Goal: Navigation & Orientation: Understand site structure

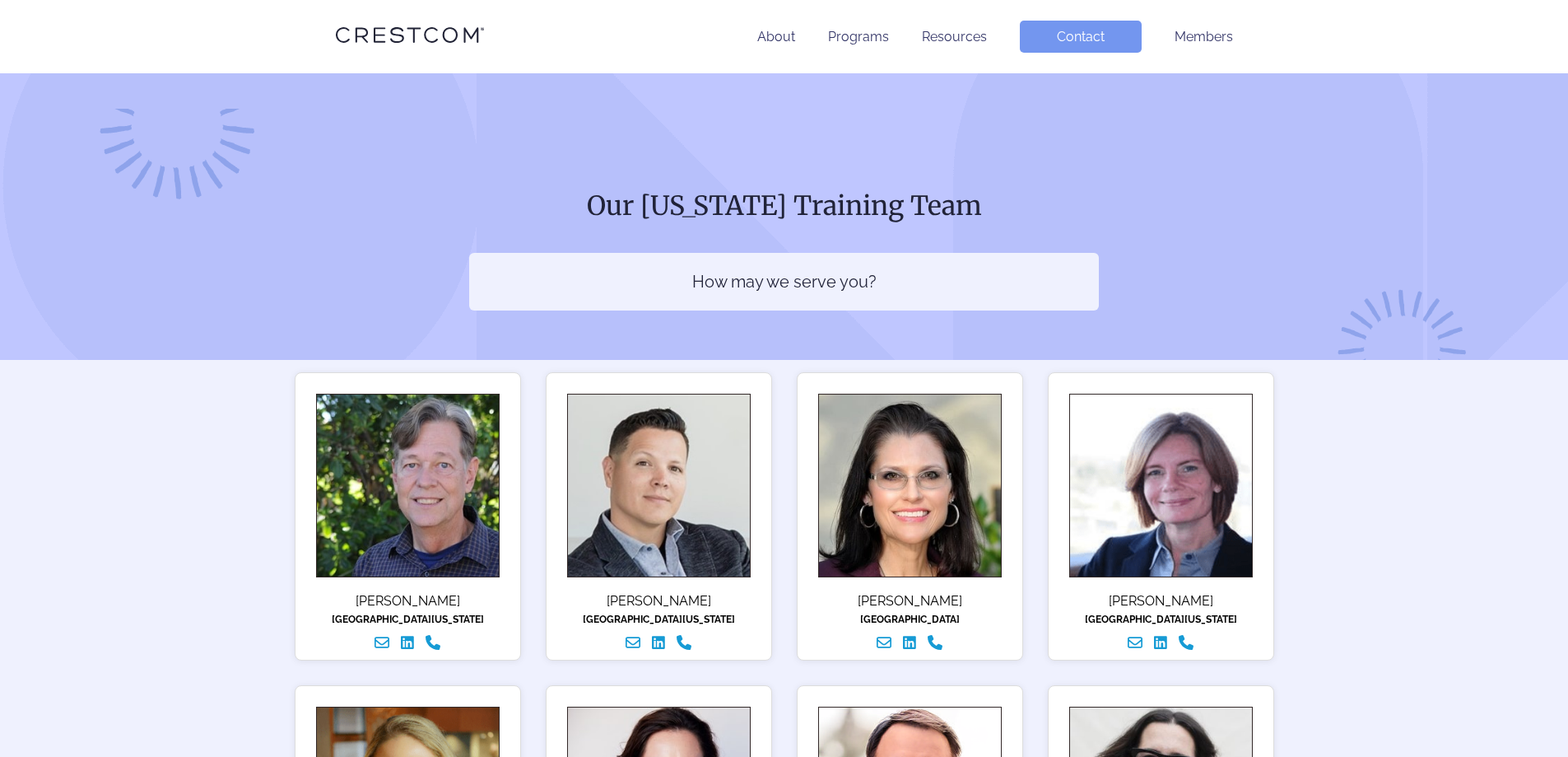
click at [778, 44] on li "About" at bounding box center [776, 36] width 38 height 32
click at [774, 27] on li "About" at bounding box center [776, 36] width 38 height 32
click at [779, 40] on link "About" at bounding box center [776, 36] width 38 height 16
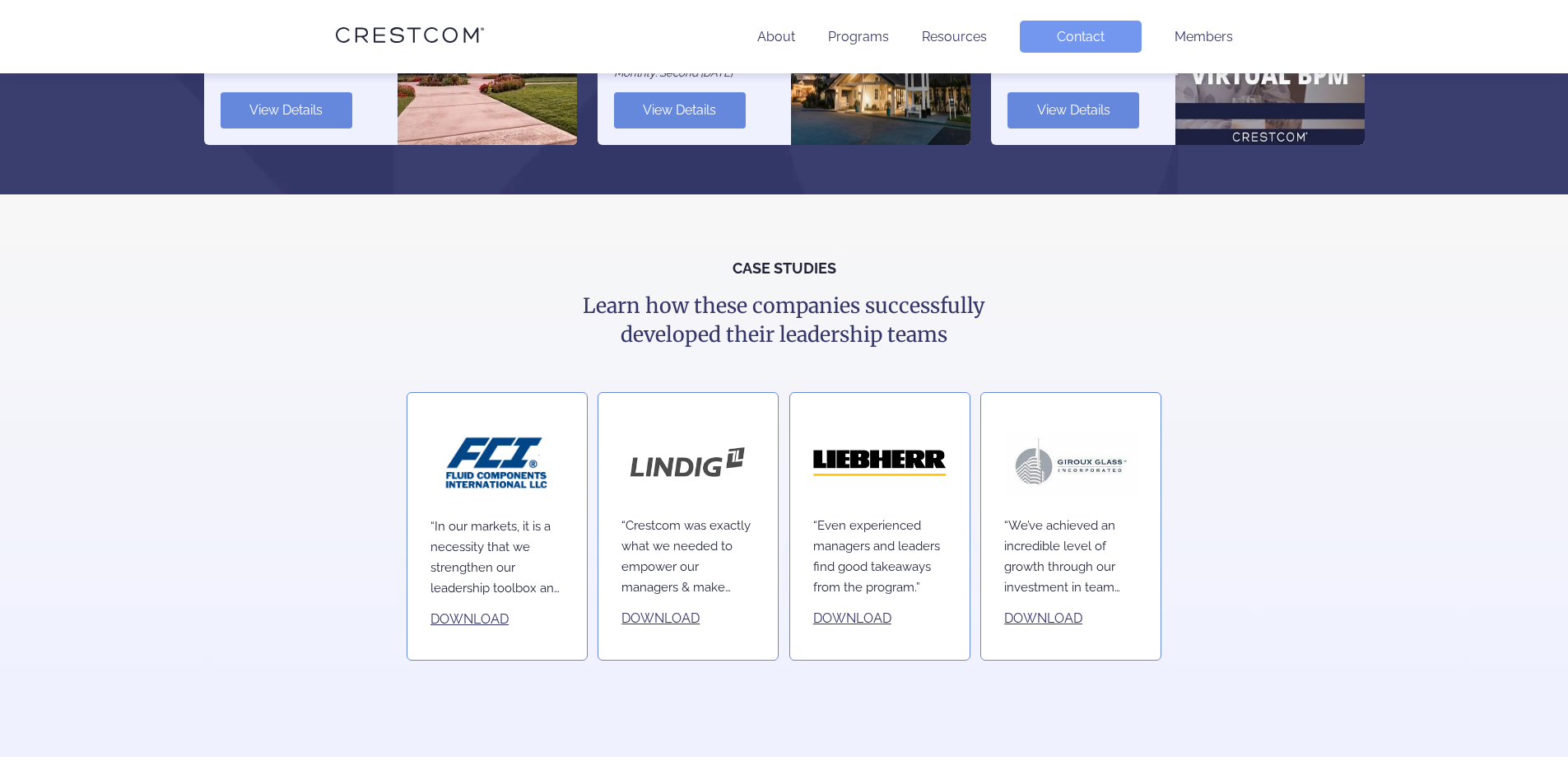
scroll to position [2247, 0]
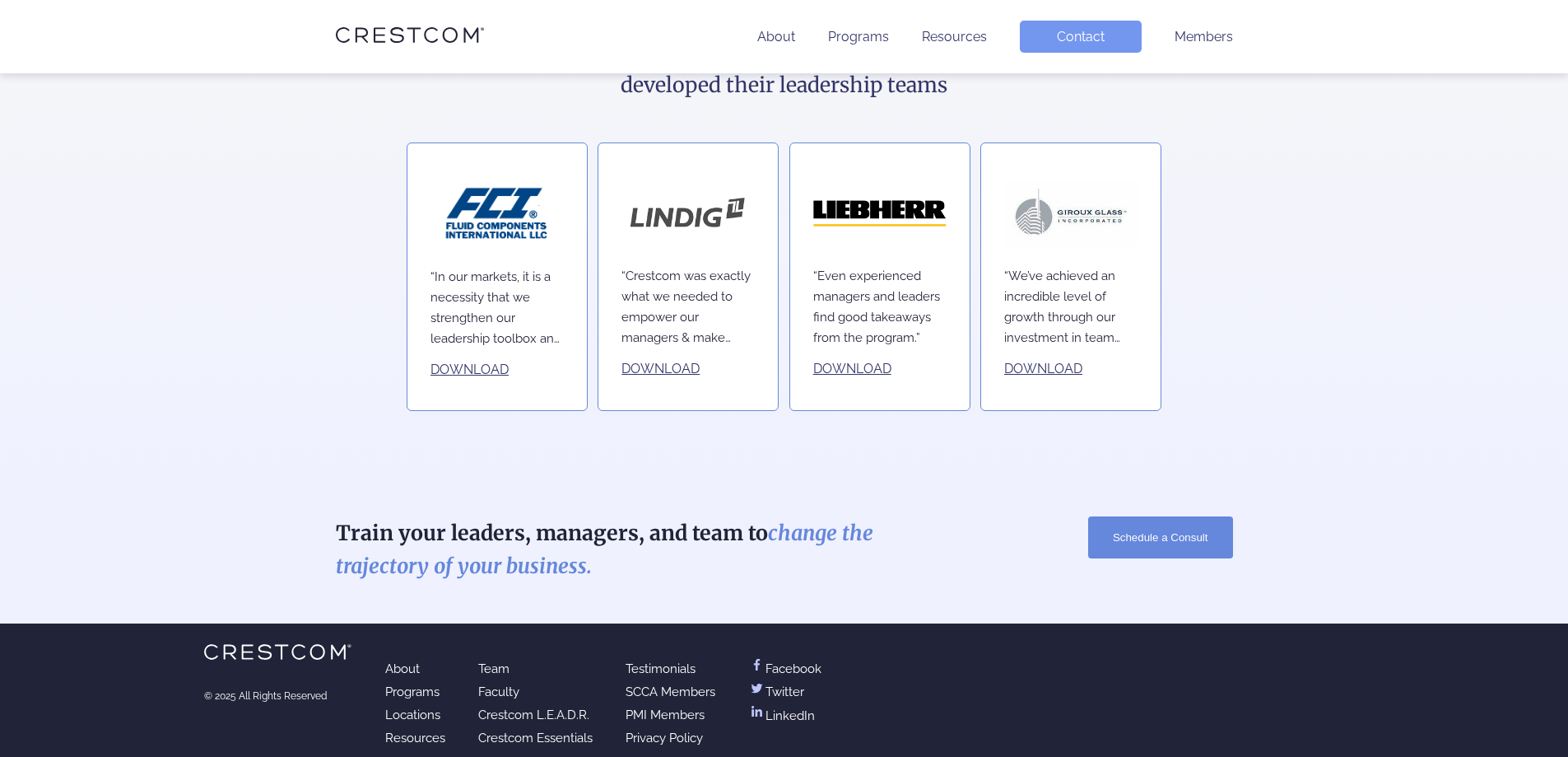
click at [505, 684] on link "Faculty" at bounding box center [499, 690] width 41 height 15
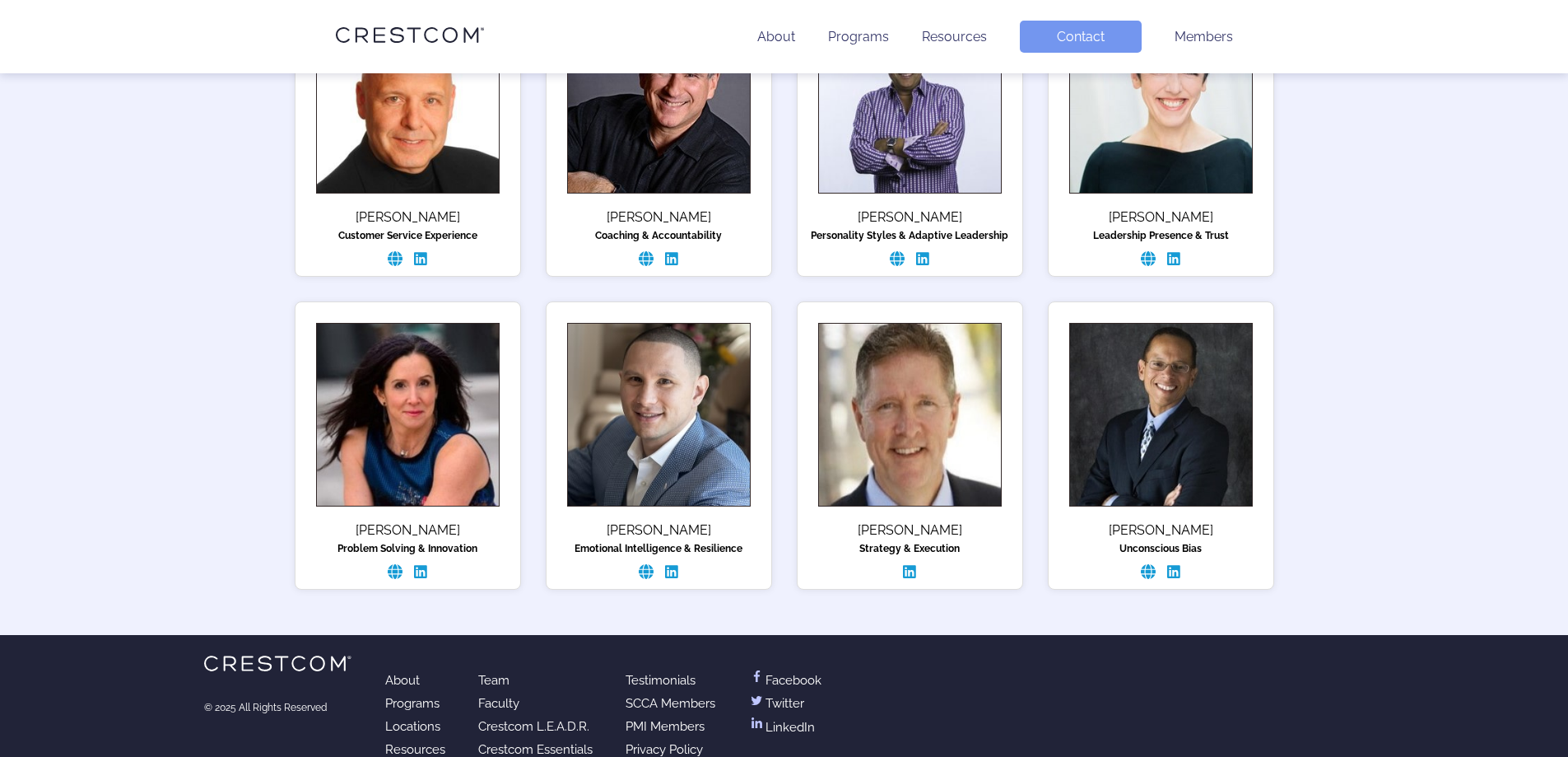
scroll to position [1058, 0]
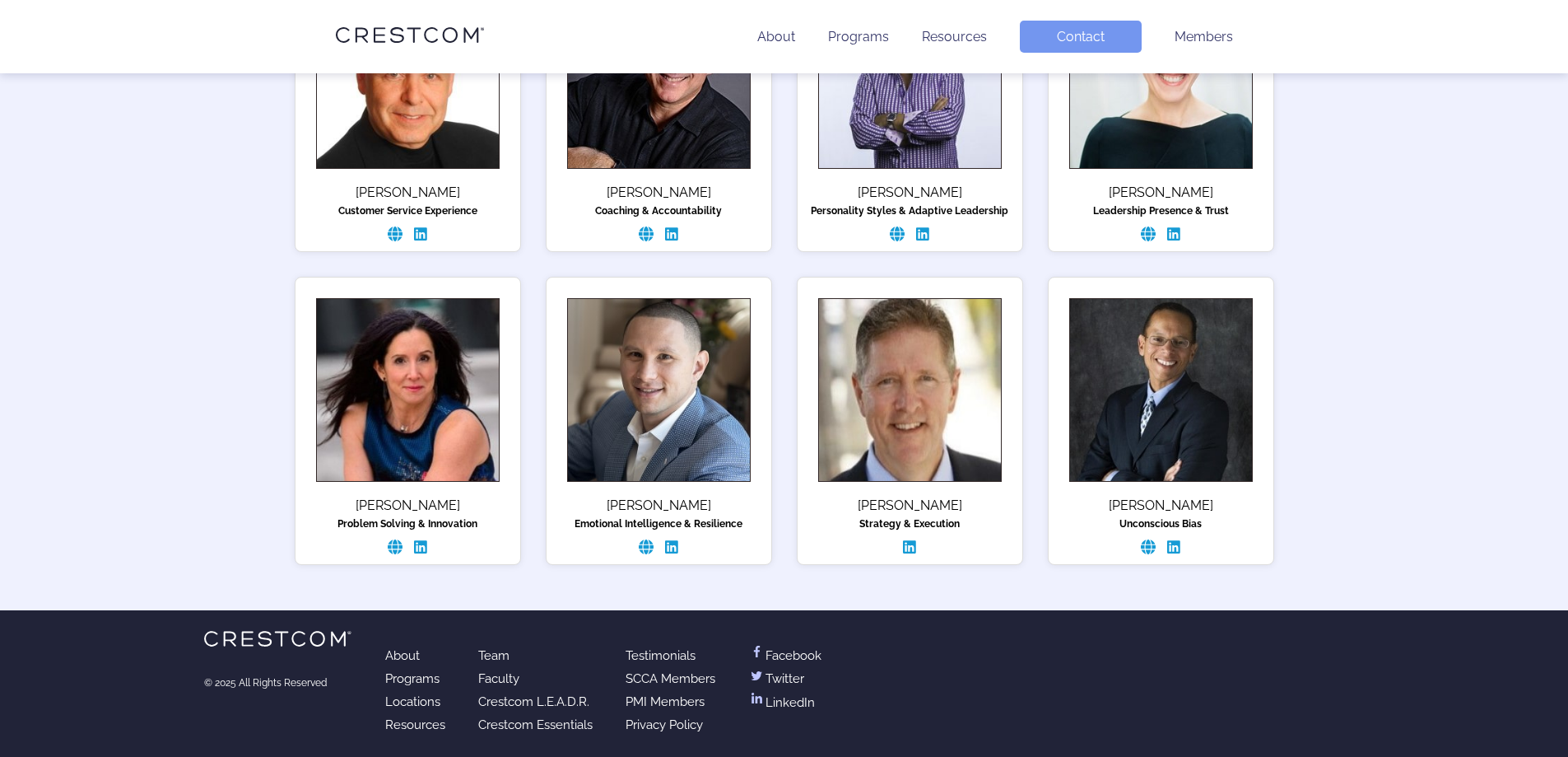
click at [497, 658] on link "Team" at bounding box center [494, 654] width 31 height 15
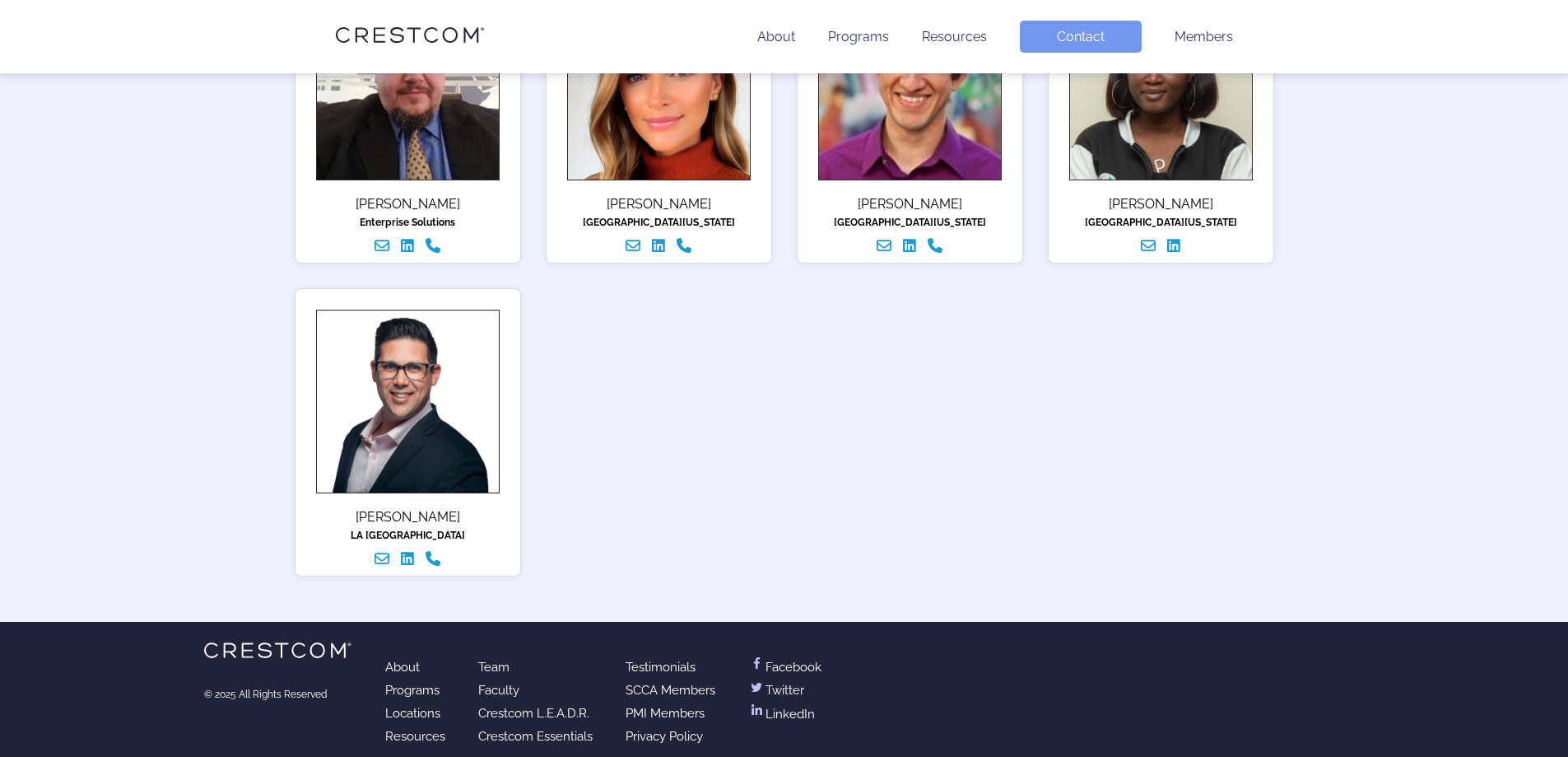
scroll to position [1034, 0]
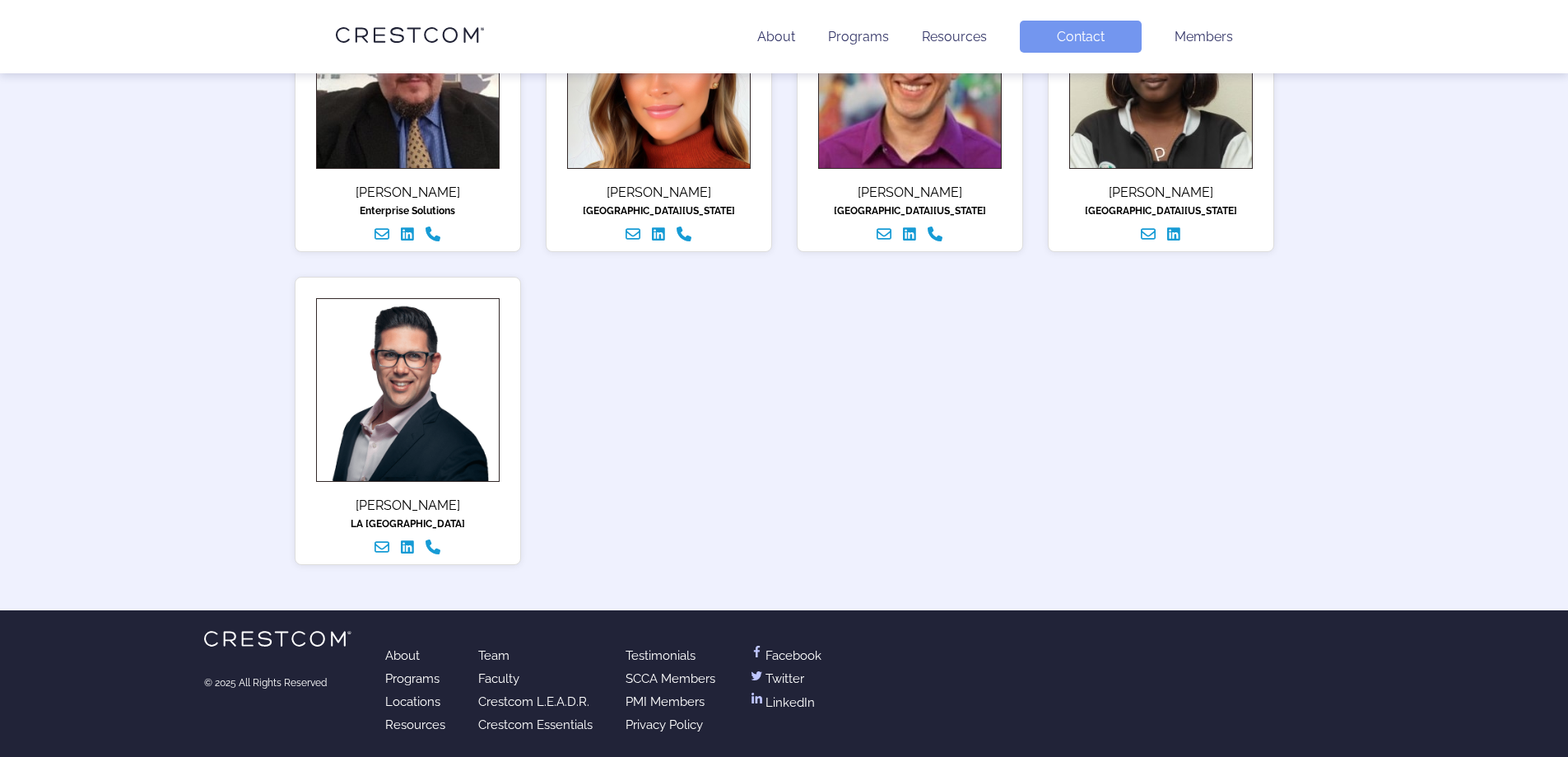
click at [424, 694] on link "Locations" at bounding box center [413, 701] width 55 height 15
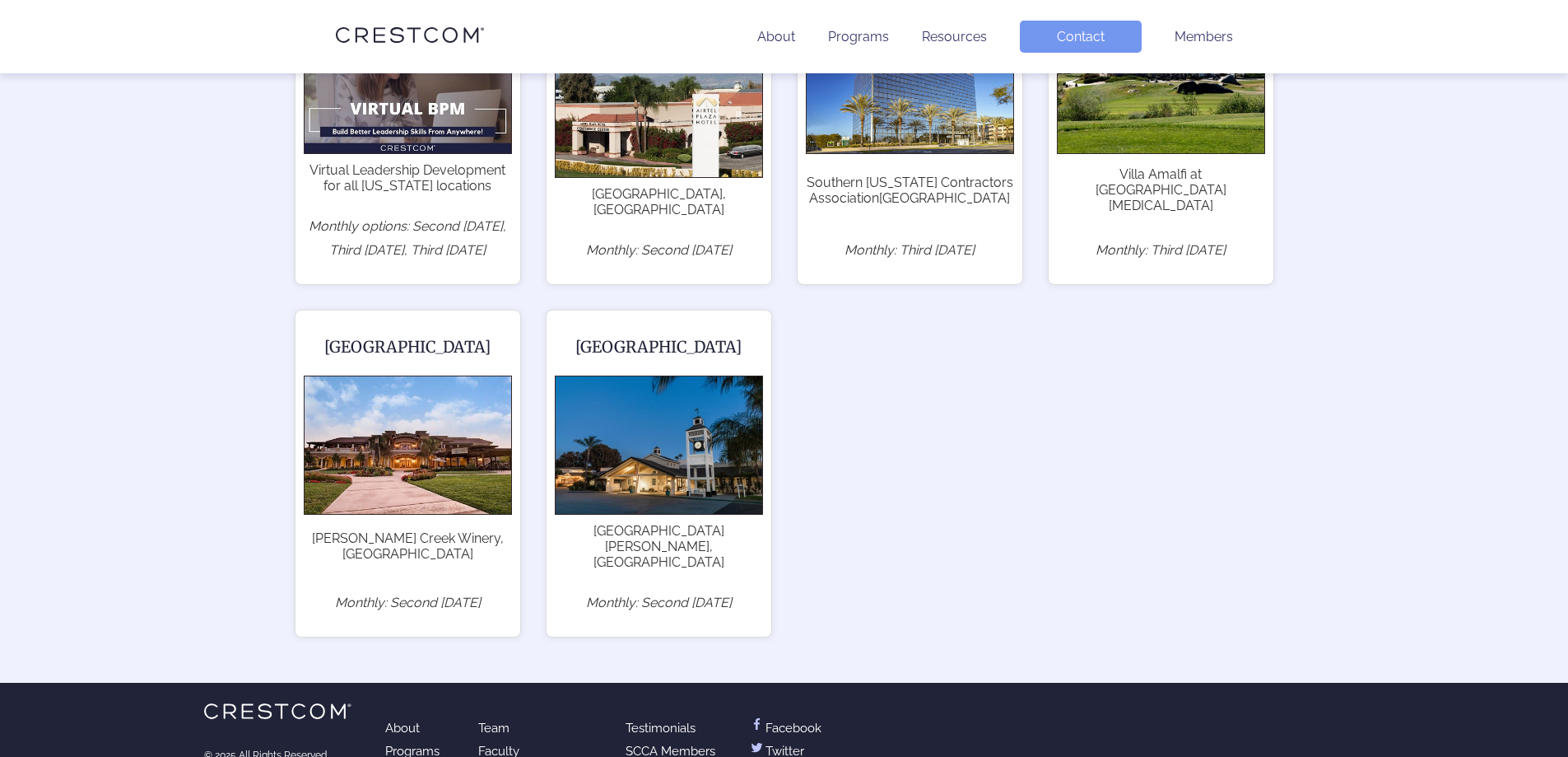
scroll to position [457, 0]
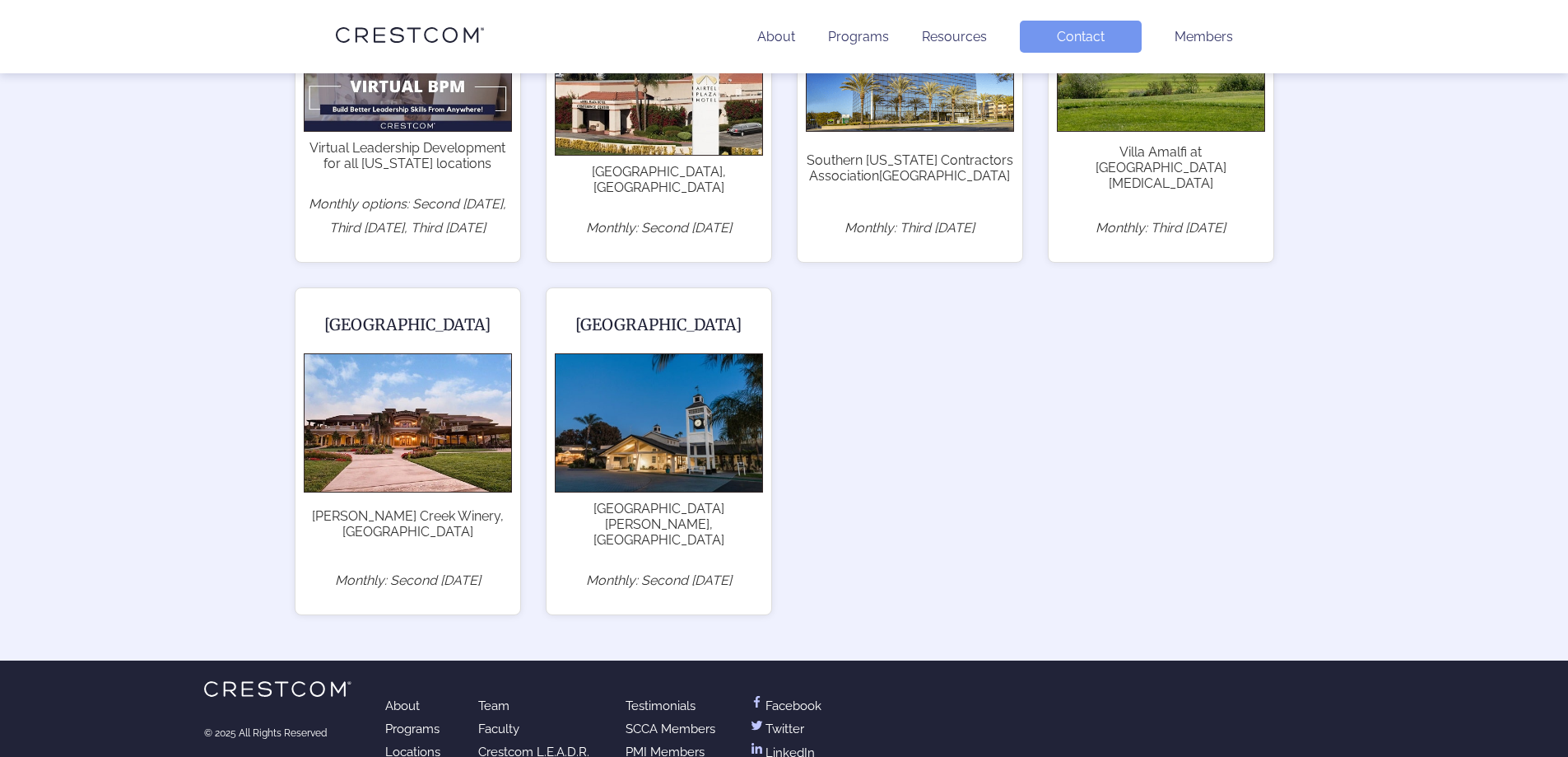
click at [397, 721] on link "Programs" at bounding box center [413, 728] width 55 height 15
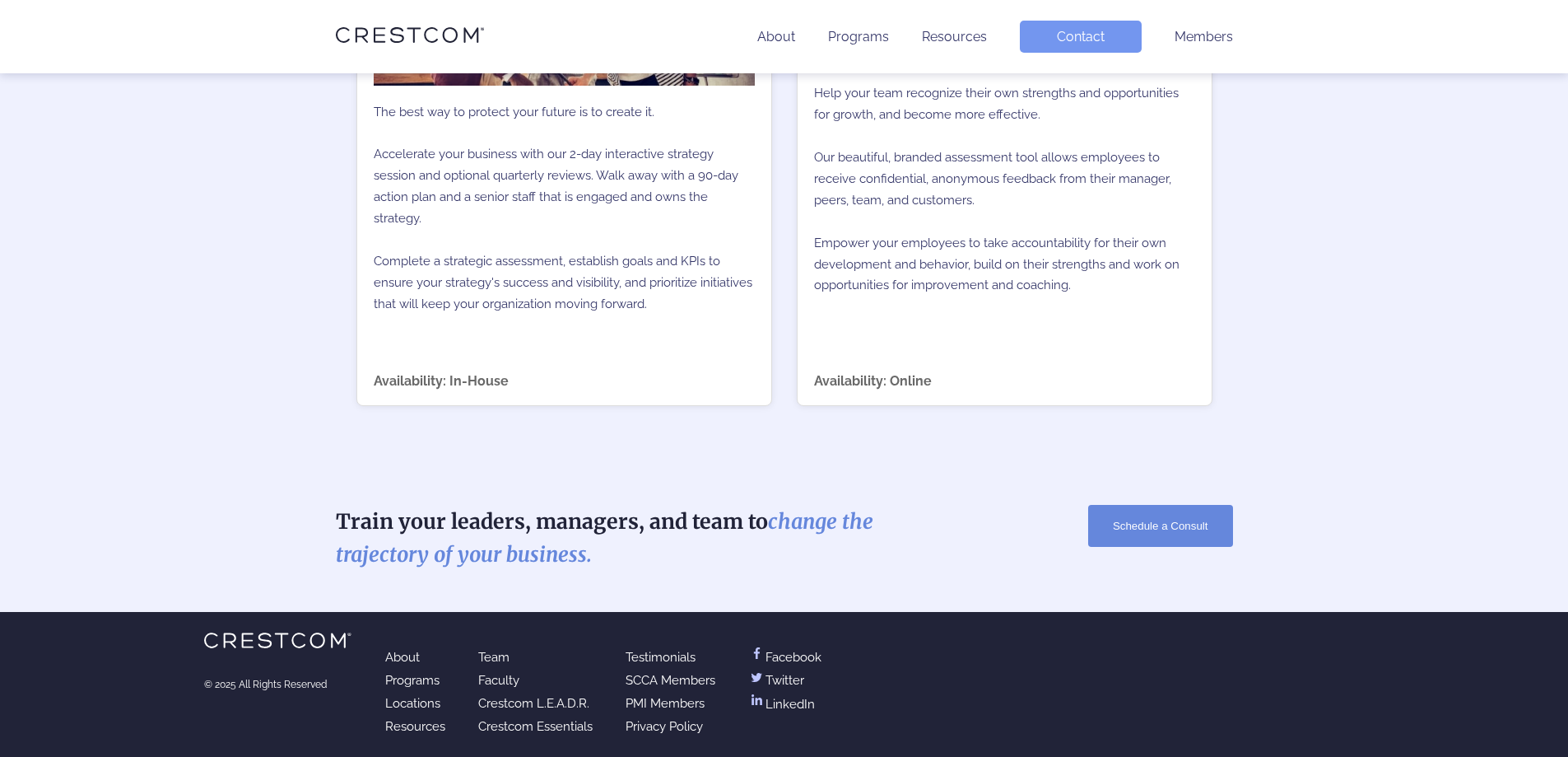
scroll to position [2735, 0]
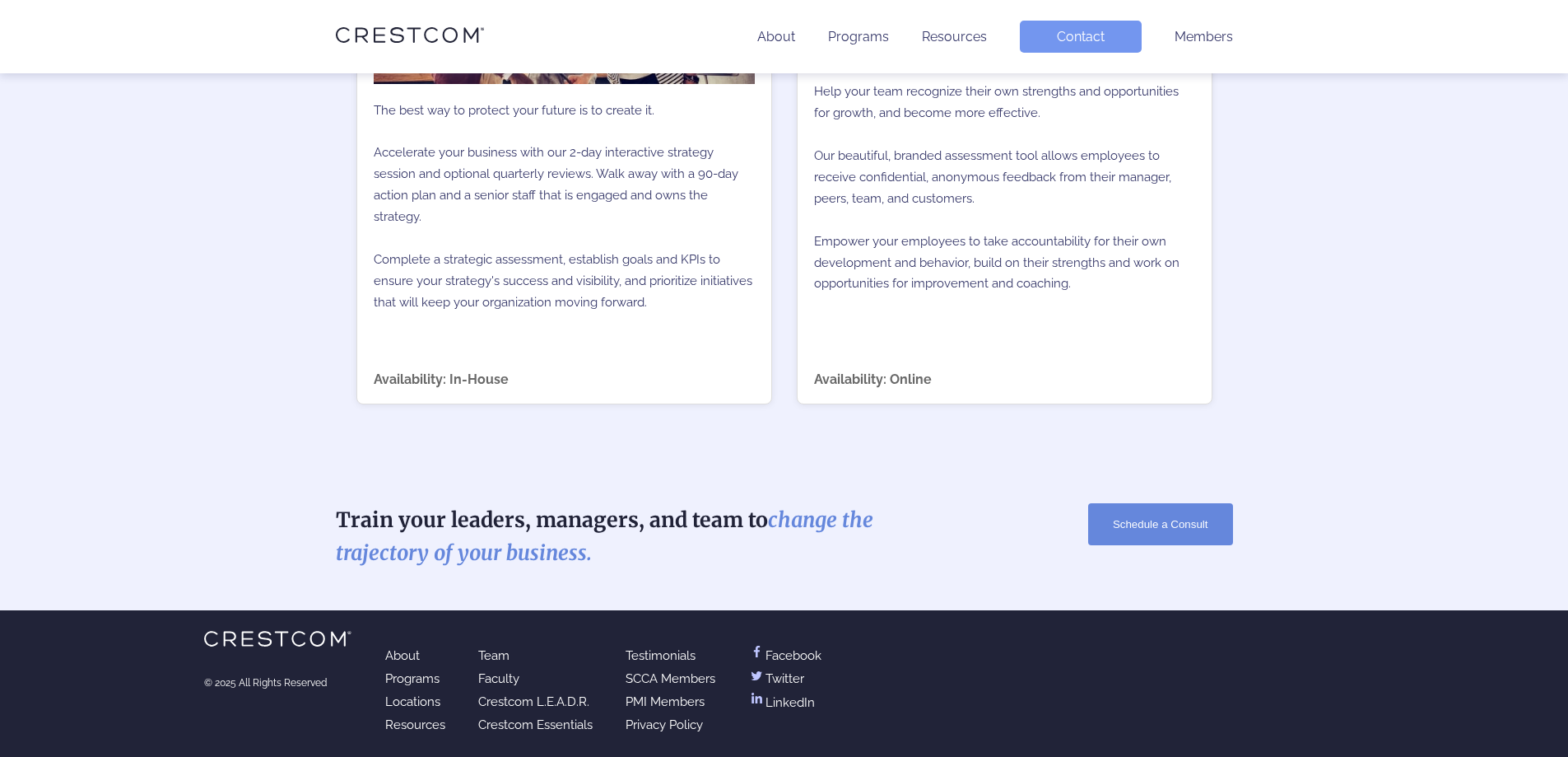
click at [694, 703] on link "PMI Members" at bounding box center [665, 701] width 79 height 15
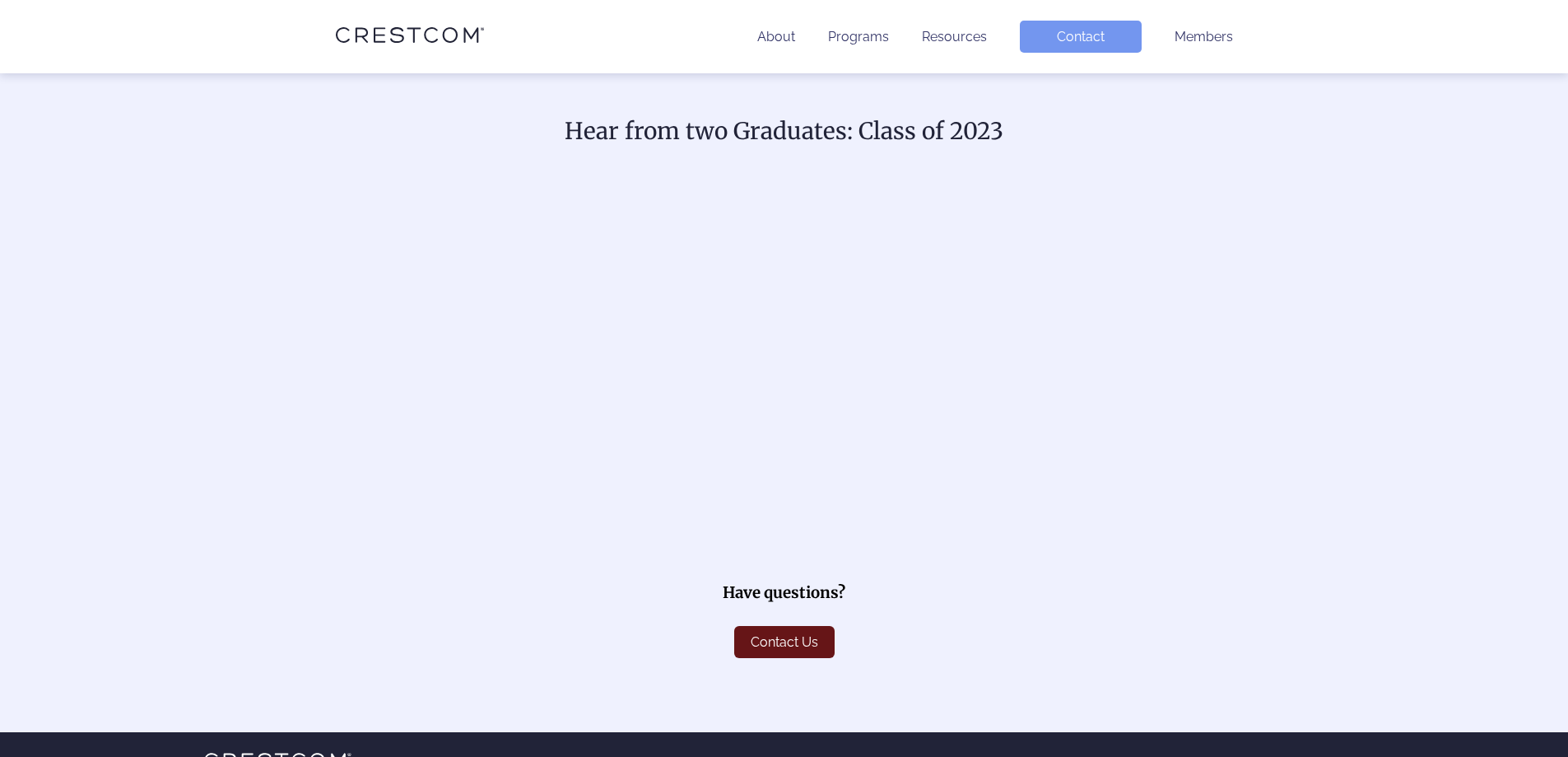
scroll to position [2292, 0]
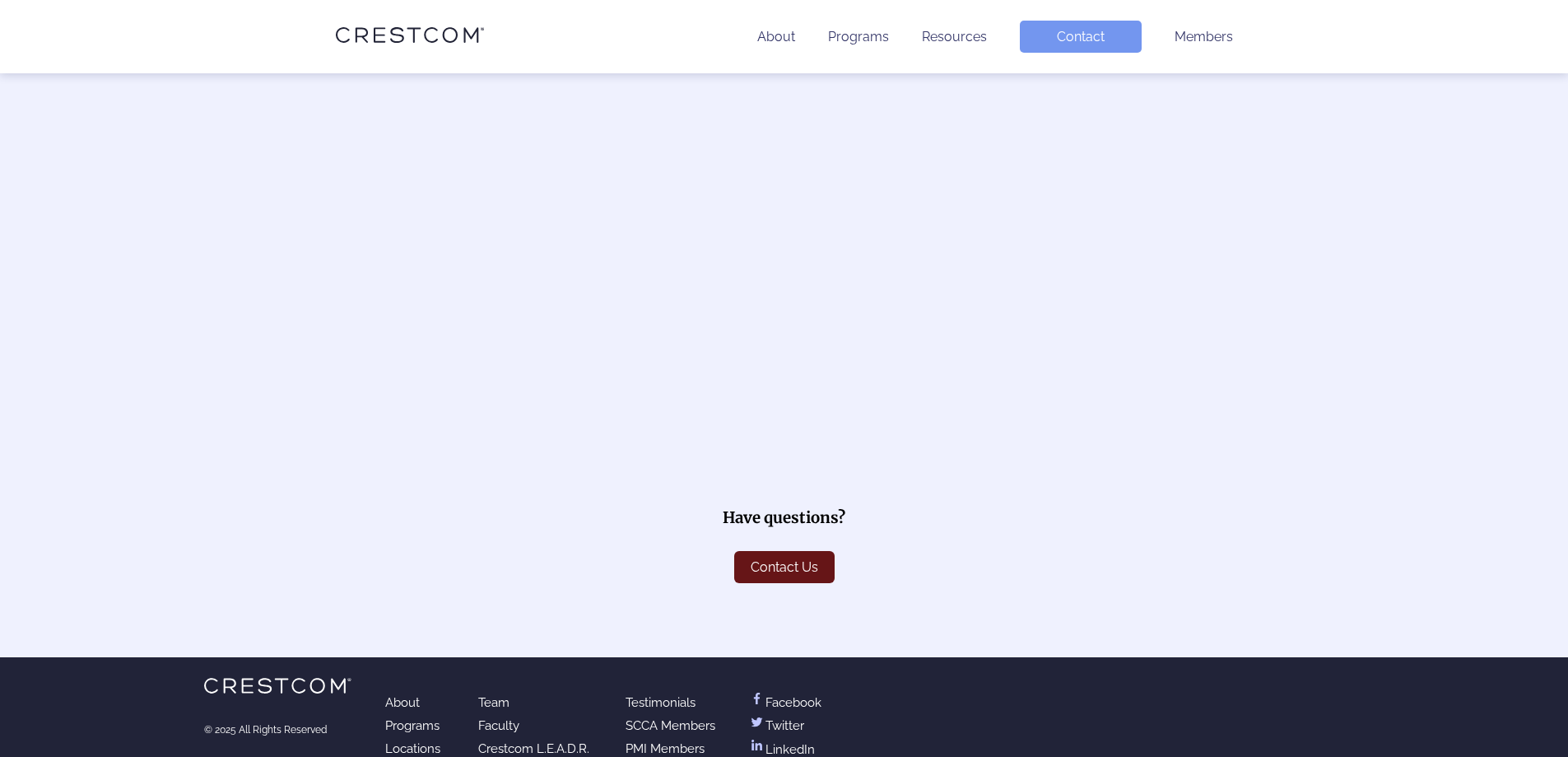
click at [673, 718] on link "SCCA Members" at bounding box center [671, 725] width 90 height 15
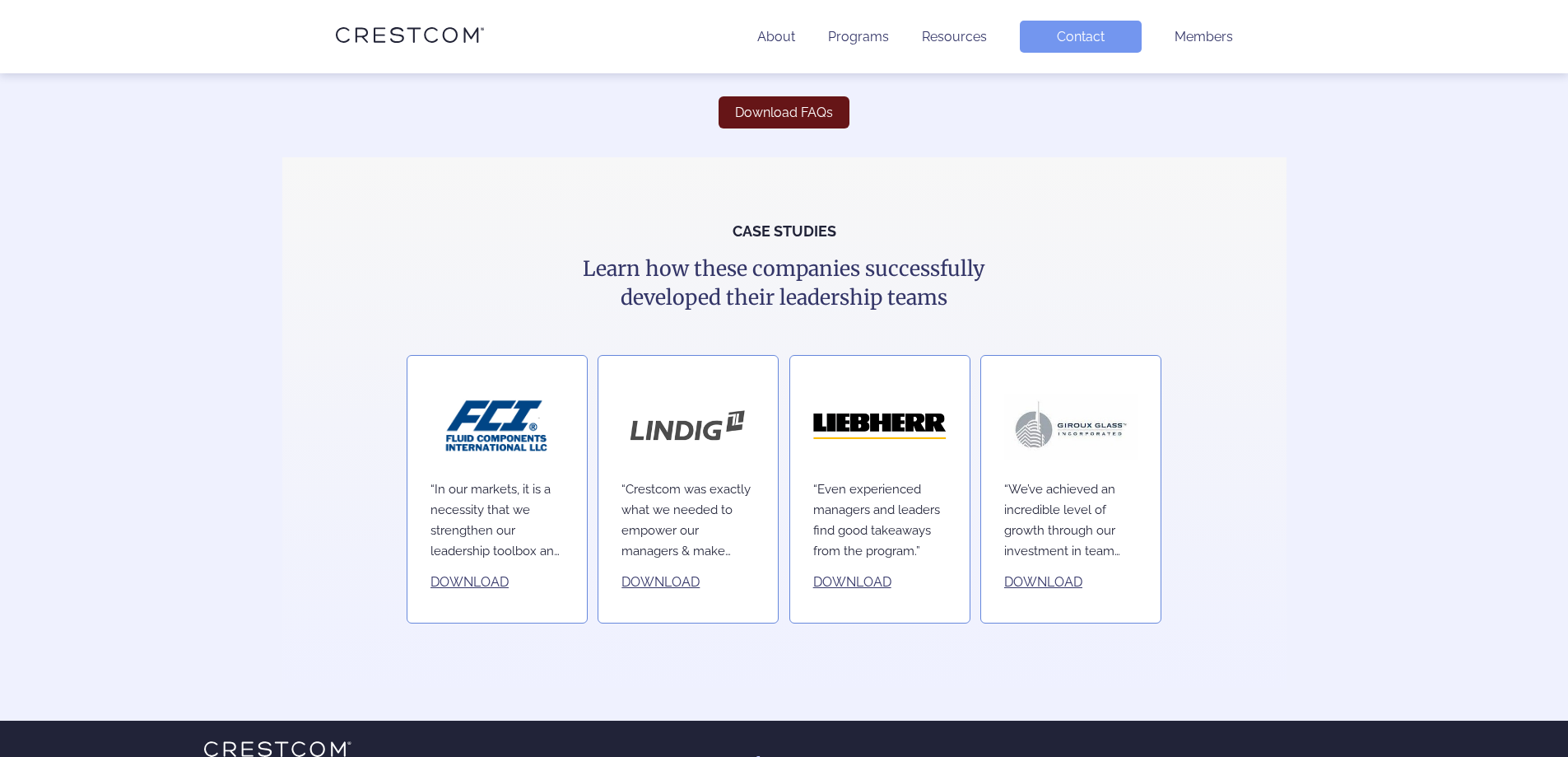
scroll to position [2498, 0]
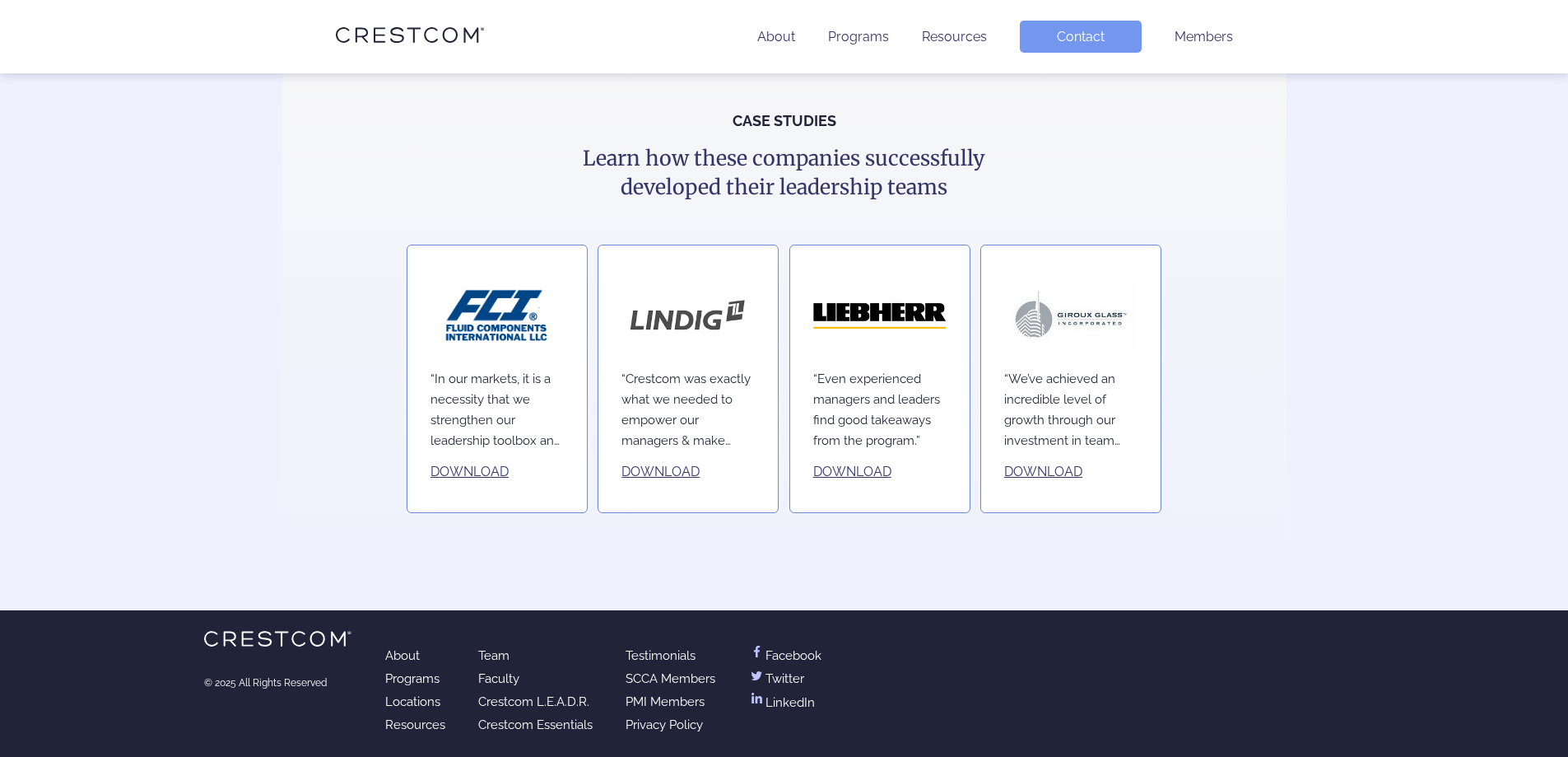
click at [560, 723] on link "Crestcom Essentials" at bounding box center [535, 724] width 114 height 15
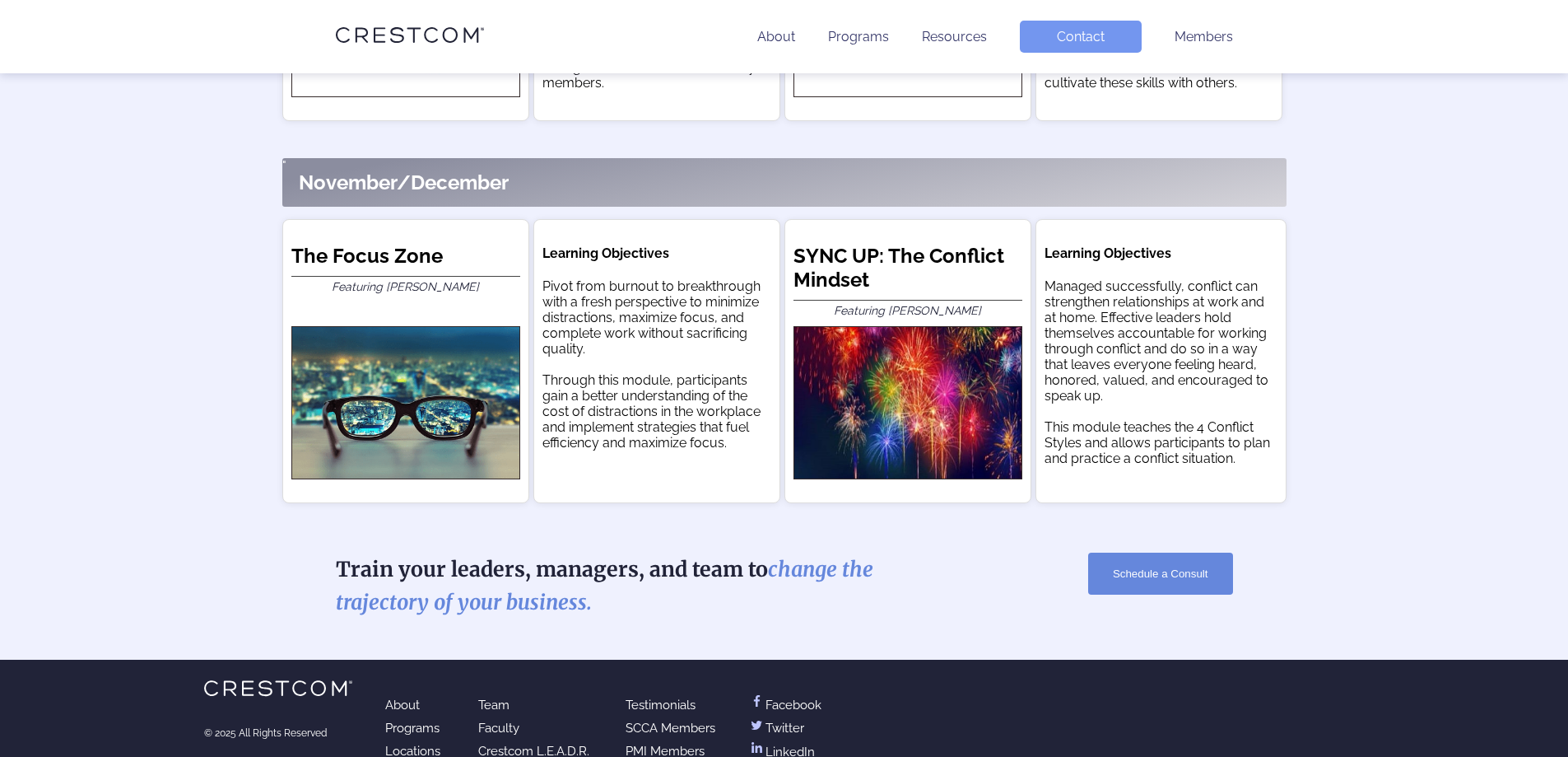
scroll to position [2335, 0]
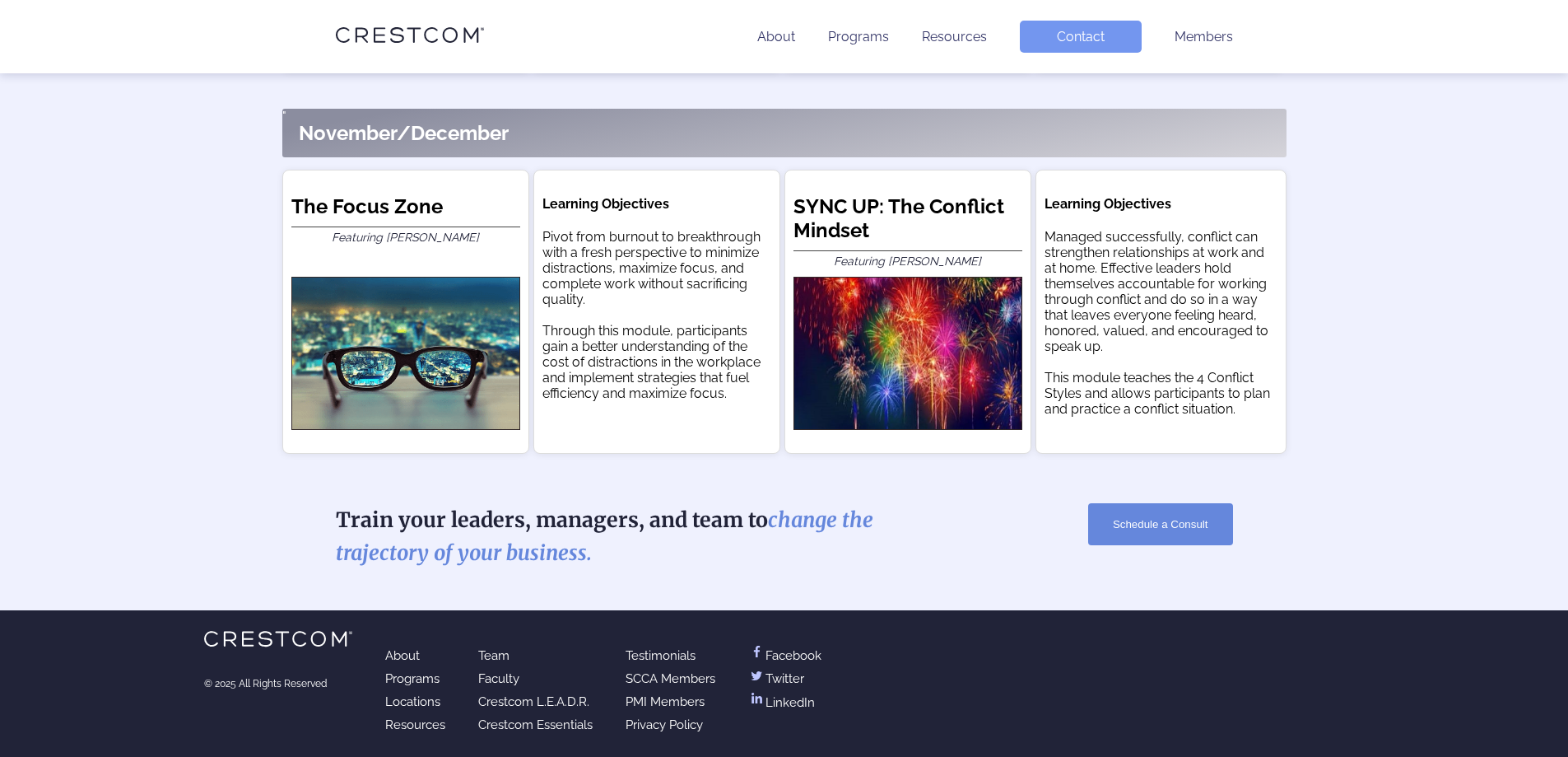
click at [308, 630] on div "© 2025 All Rights Reserved About Programs Locations Resources Team Faculty Cres…" at bounding box center [784, 684] width 1210 height 147
click at [308, 631] on icon at bounding box center [279, 639] width 149 height 16
